Goal: Contribute content: Add original content to the website for others to see

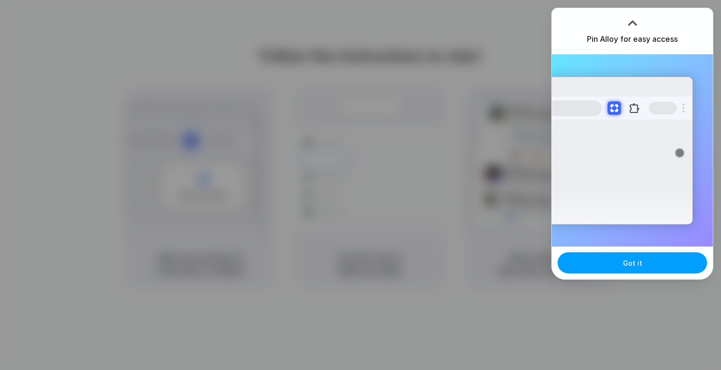
click at [619, 263] on button "Got it" at bounding box center [631, 262] width 149 height 21
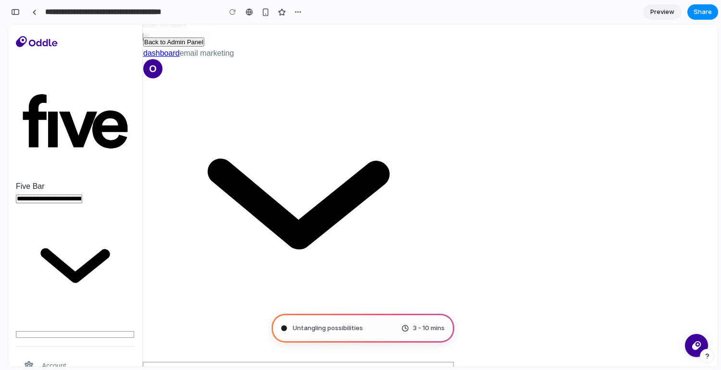
scroll to position [114, 0]
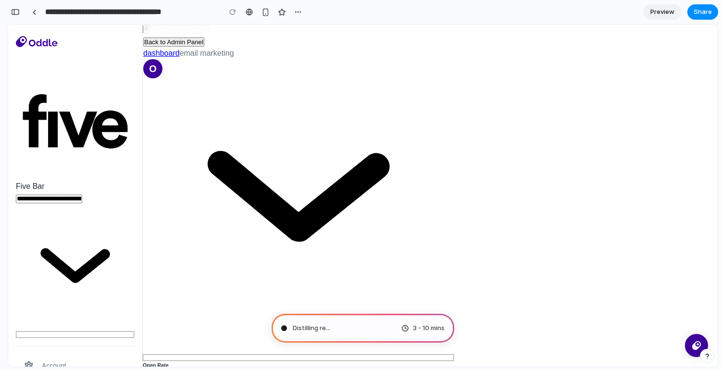
type input "**********"
